Goal: Transaction & Acquisition: Purchase product/service

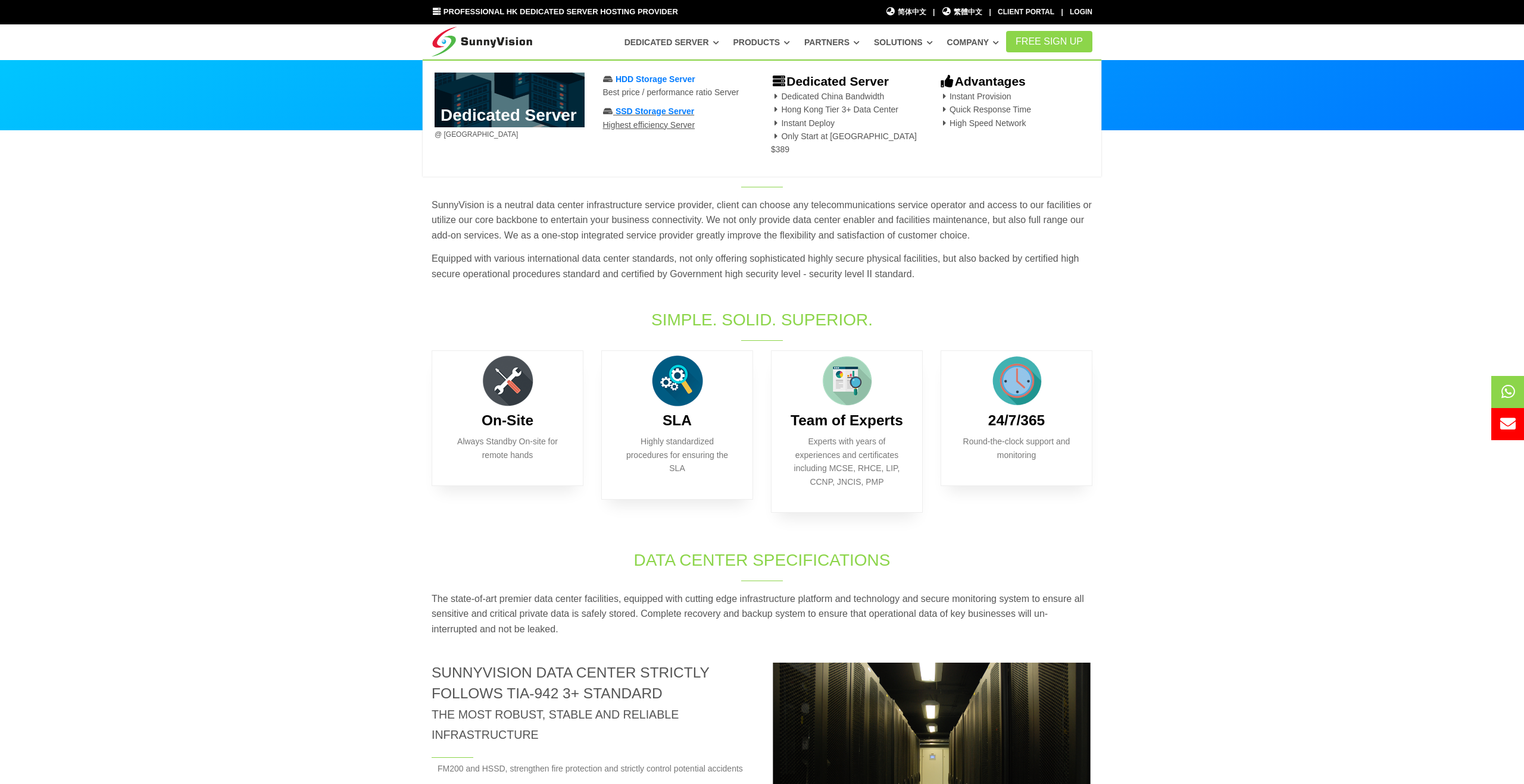
click at [662, 116] on span "SSD Storage Server" at bounding box center [654, 111] width 78 height 10
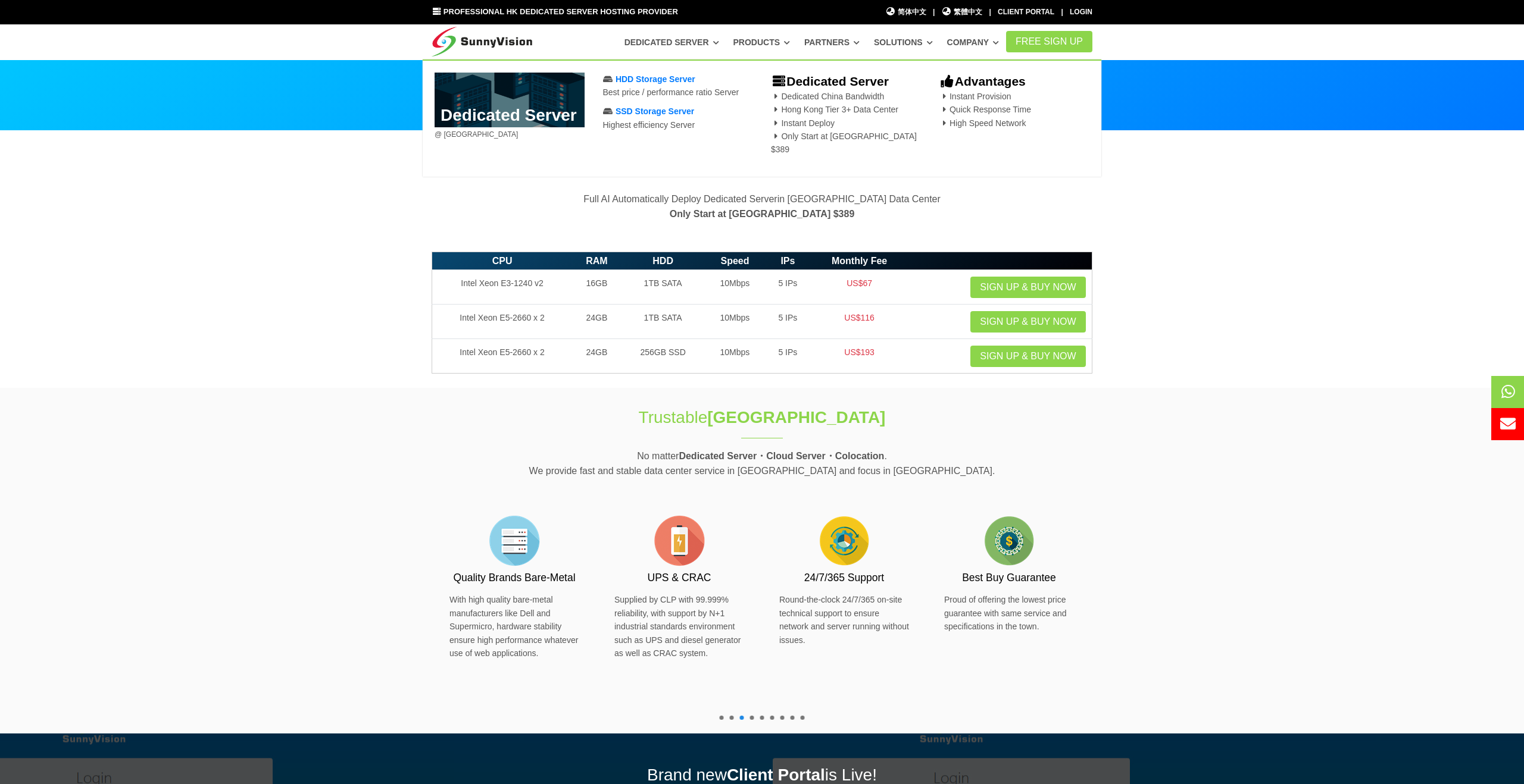
click at [838, 81] on b "Dedicated Server" at bounding box center [829, 81] width 118 height 14
click at [781, 80] on icon at bounding box center [779, 81] width 16 height 13
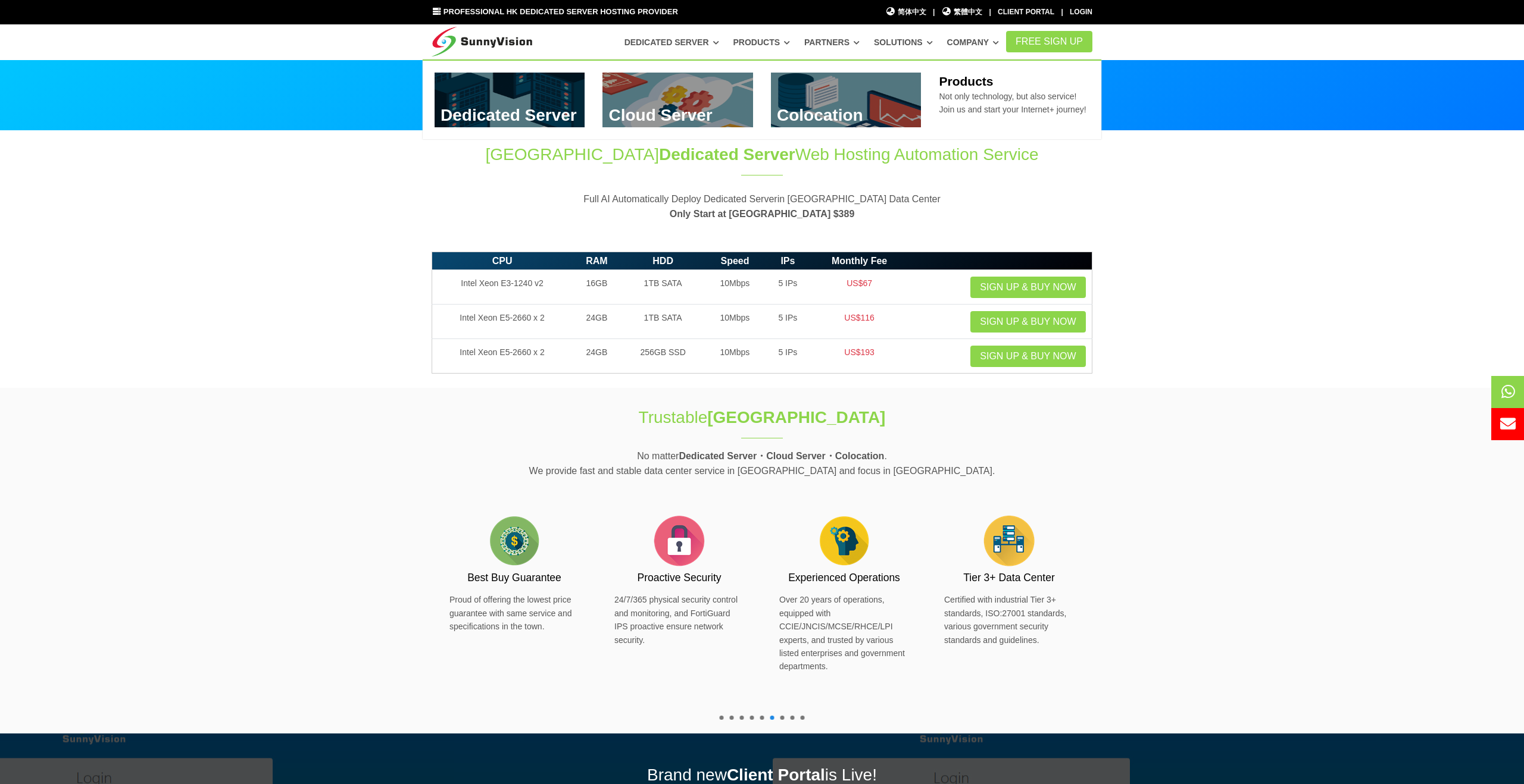
click at [569, 96] on link at bounding box center [510, 100] width 151 height 55
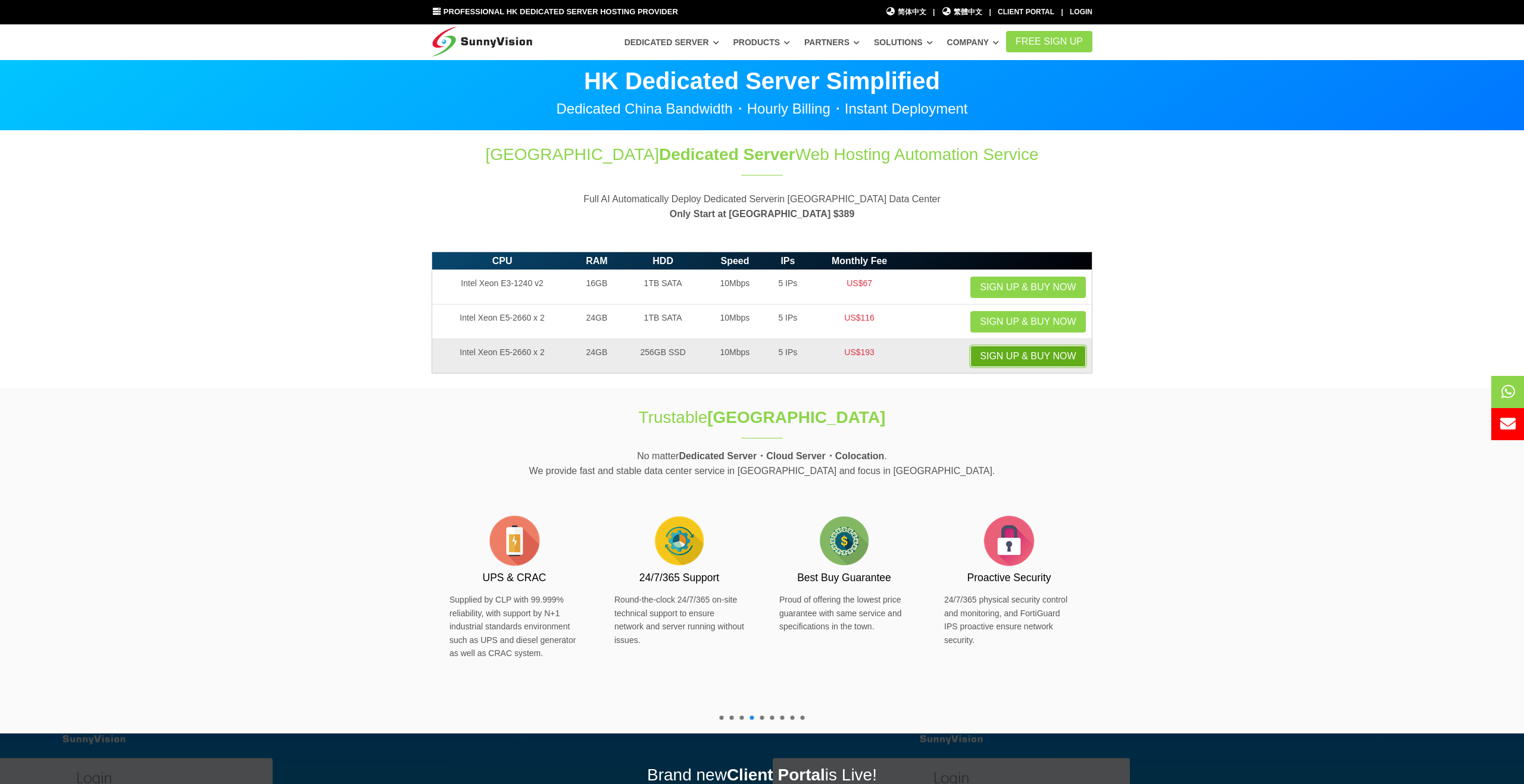
click at [1042, 358] on link "Sign up & Buy Now" at bounding box center [1027, 357] width 114 height 22
